Goal: Transaction & Acquisition: Purchase product/service

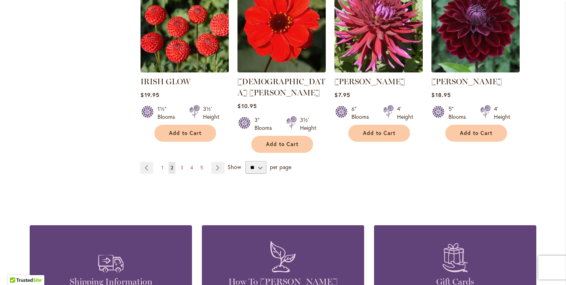
scroll to position [723, 0]
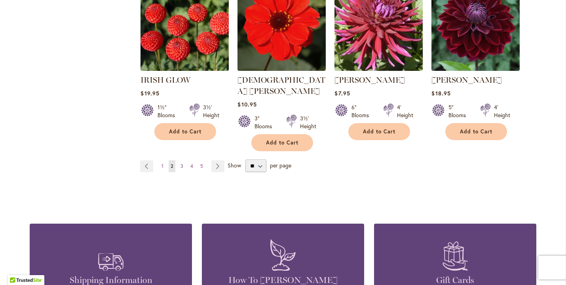
click at [183, 163] on span "3" at bounding box center [181, 166] width 3 height 6
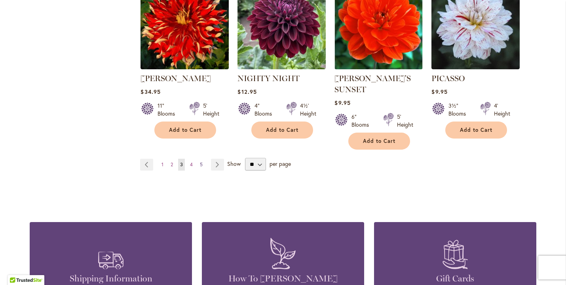
scroll to position [714, 0]
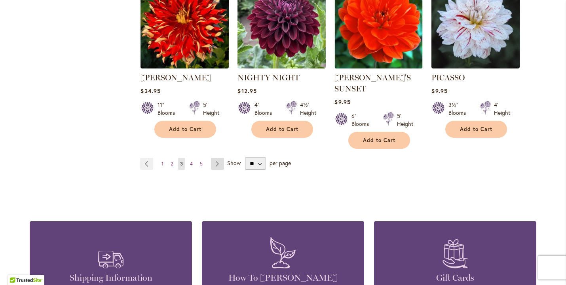
click at [217, 158] on link "Page Next" at bounding box center [217, 164] width 13 height 12
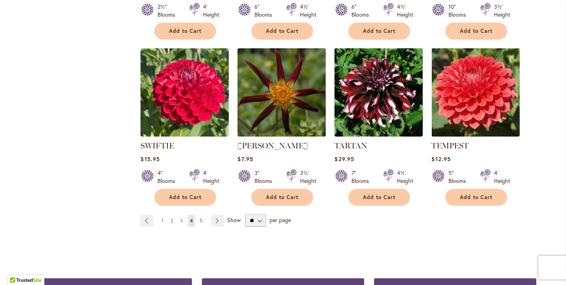
scroll to position [647, 0]
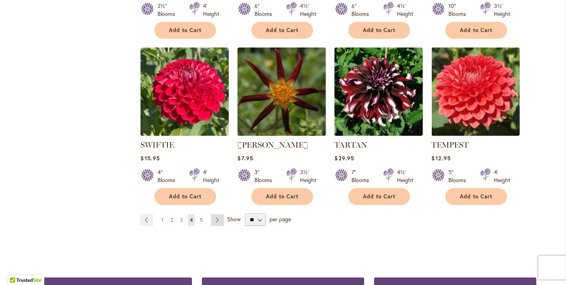
click at [215, 214] on link "Page Next" at bounding box center [217, 220] width 13 height 12
